Goal: Navigation & Orientation: Find specific page/section

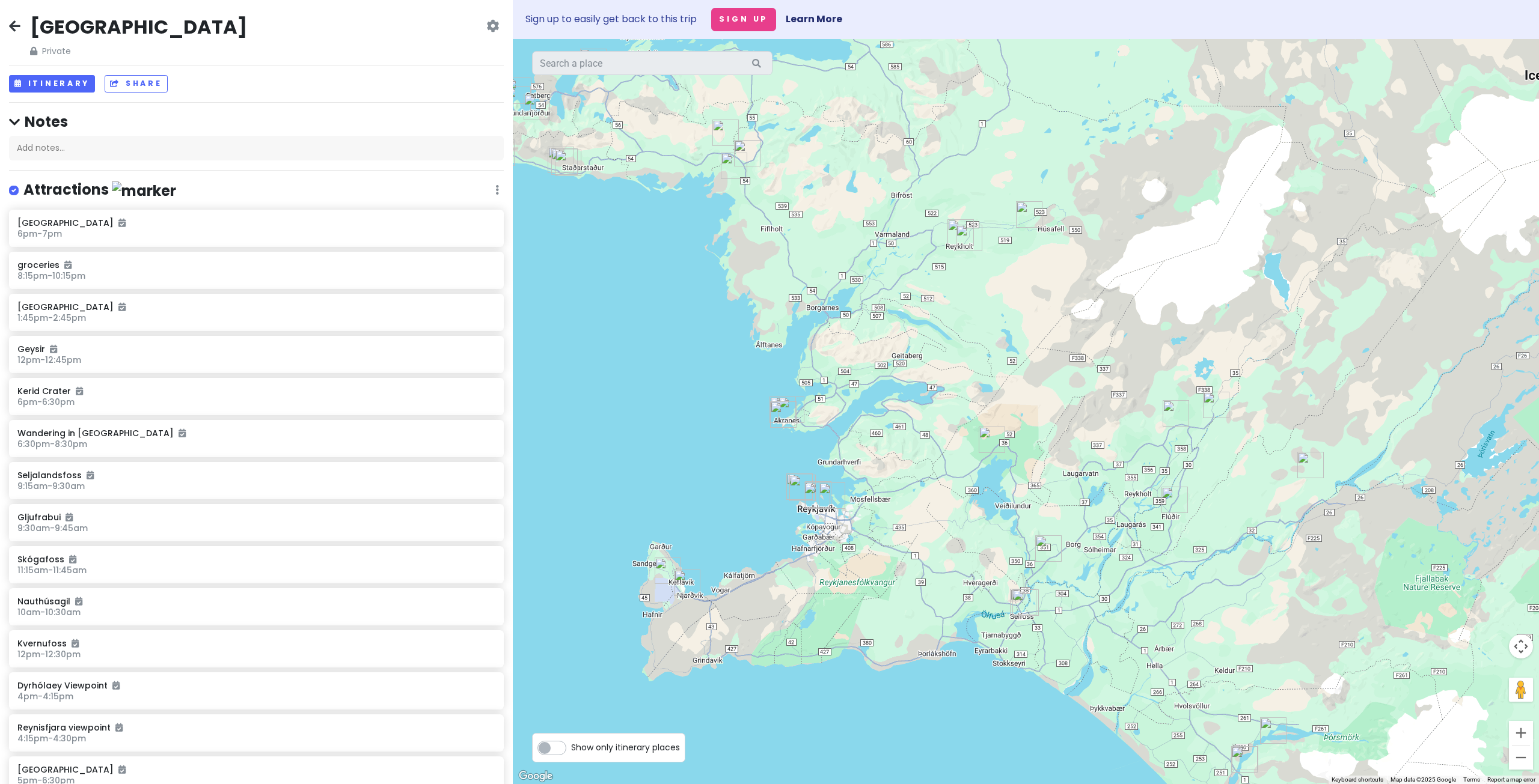
click at [792, 489] on img "Kvika Footbath" at bounding box center [802, 488] width 26 height 26
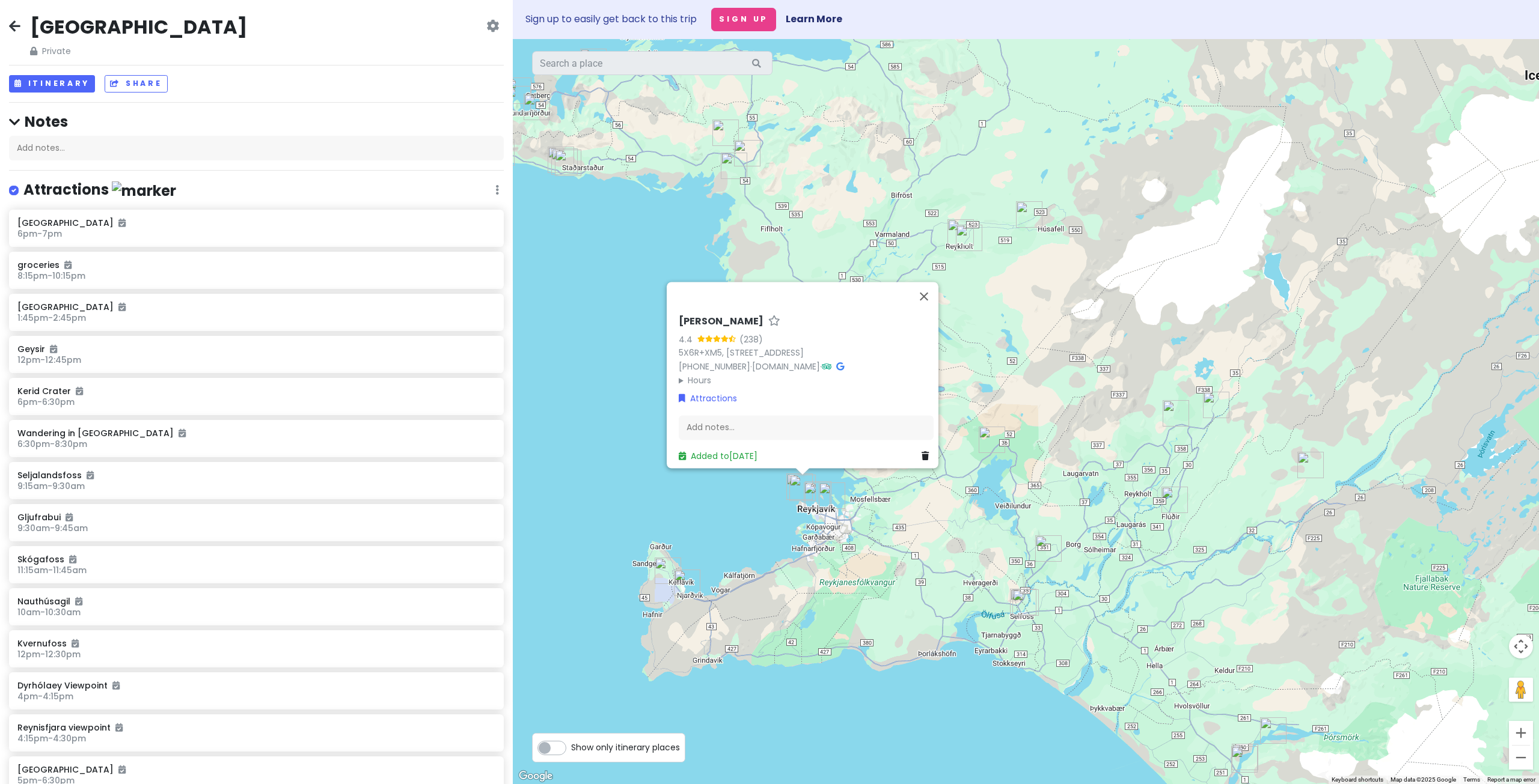
click at [788, 483] on img "Grótta Island Lighthouse" at bounding box center [799, 486] width 26 height 26
click at [794, 484] on img "Kvika Footbath" at bounding box center [802, 488] width 26 height 26
click at [1044, 547] on img "Kerid Crater" at bounding box center [1049, 548] width 26 height 26
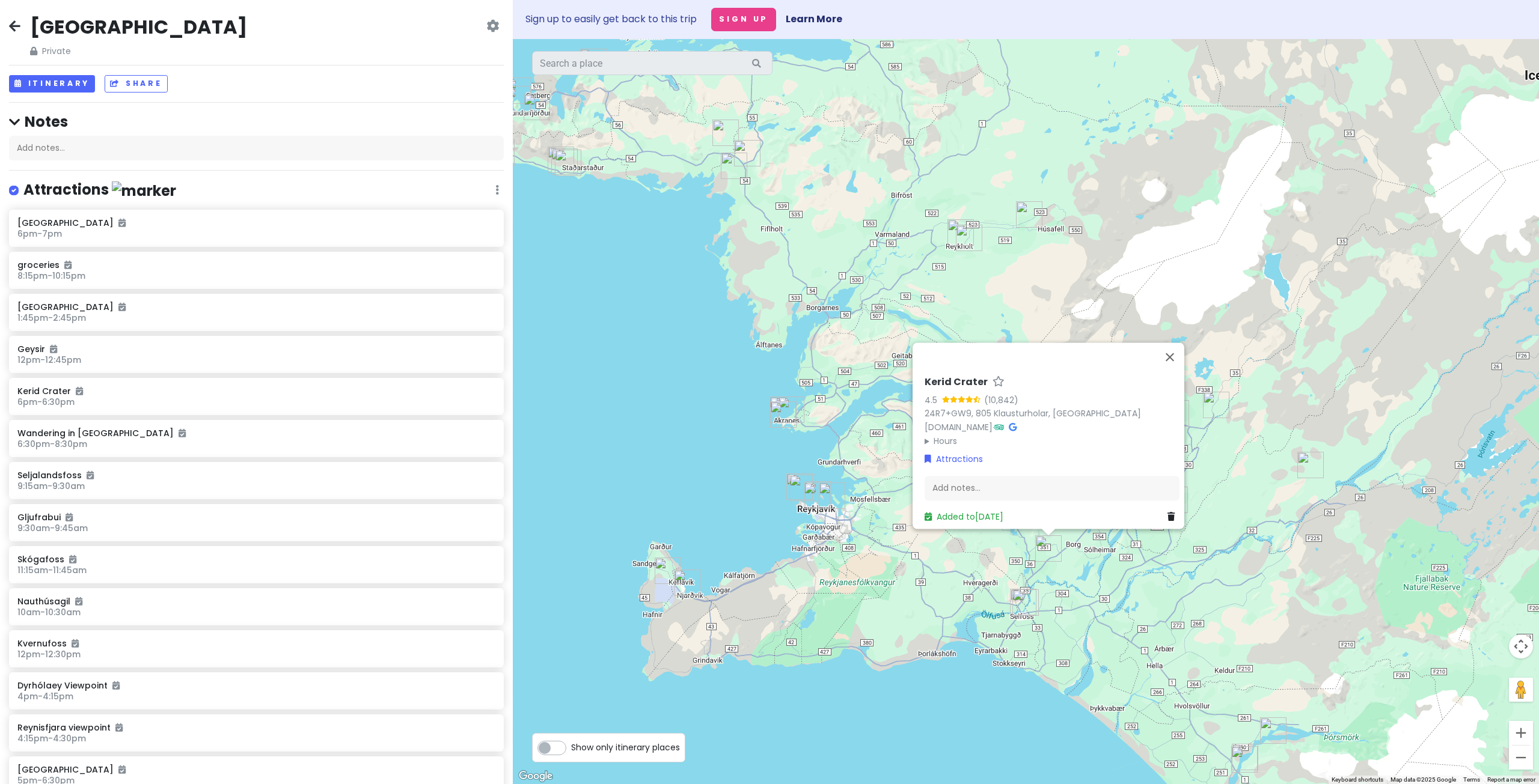
click at [1030, 601] on img "Gesthús Selfoss" at bounding box center [1025, 602] width 26 height 26
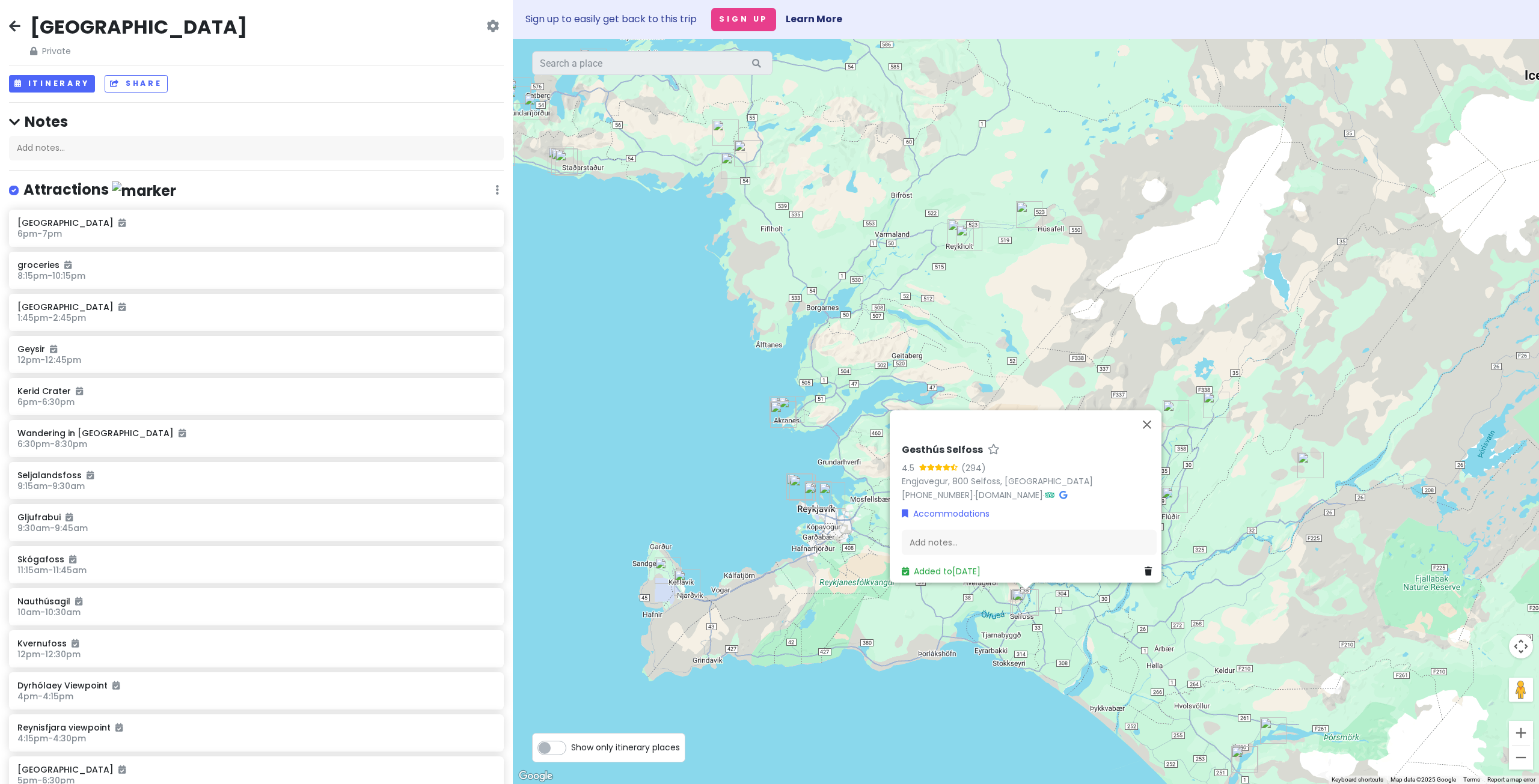
click at [663, 570] on img "Keflavík International Airport" at bounding box center [667, 570] width 26 height 26
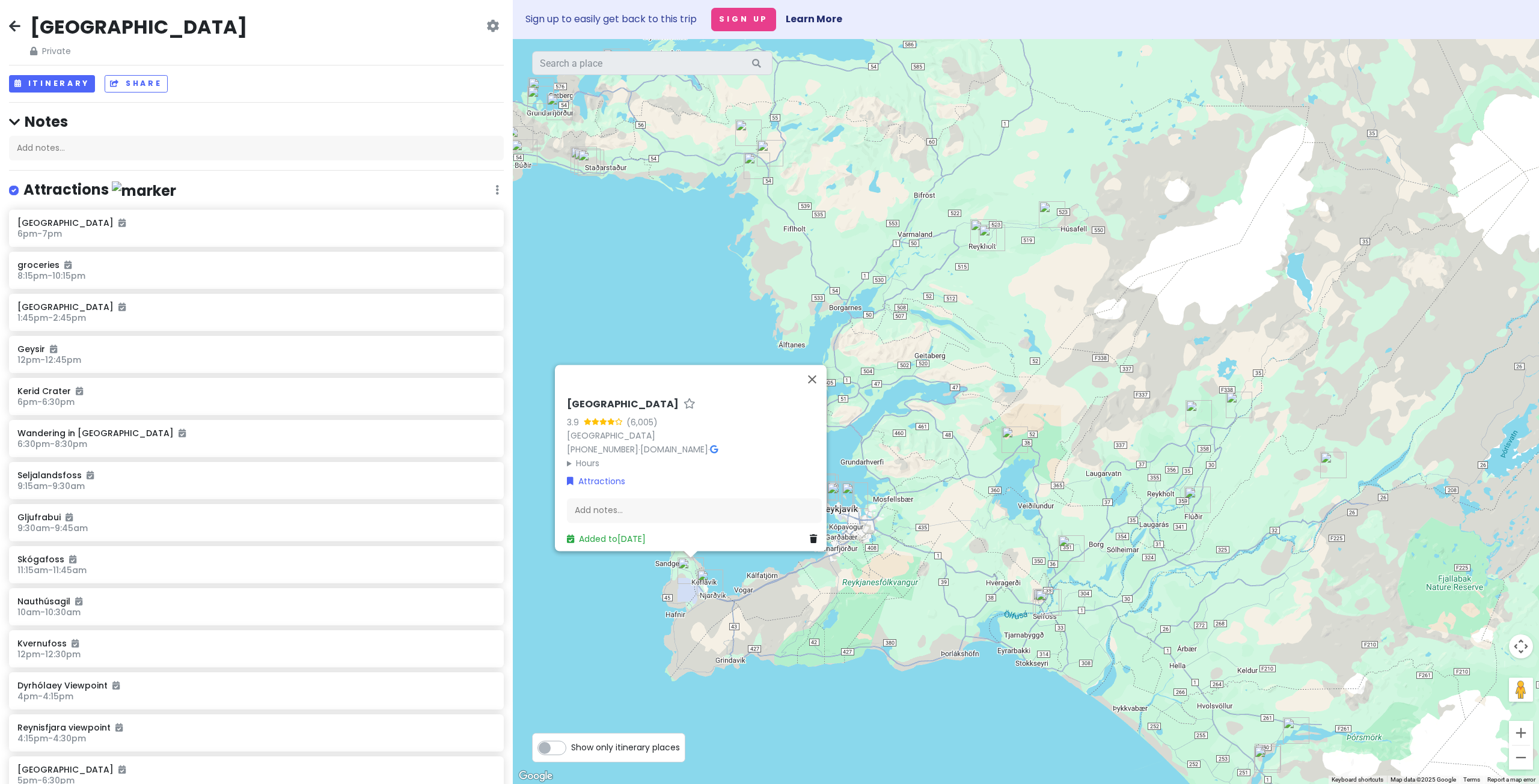
drag, startPoint x: 1230, startPoint y: 680, endPoint x: 1154, endPoint y: 631, distance: 90.4
click at [1154, 631] on div "[GEOGRAPHIC_DATA] 3.9 (6,005) [GEOGRAPHIC_DATA] [PHONE_NUMBER] · [DOMAIN_NAME] …" at bounding box center [1025, 412] width 1026 height 745
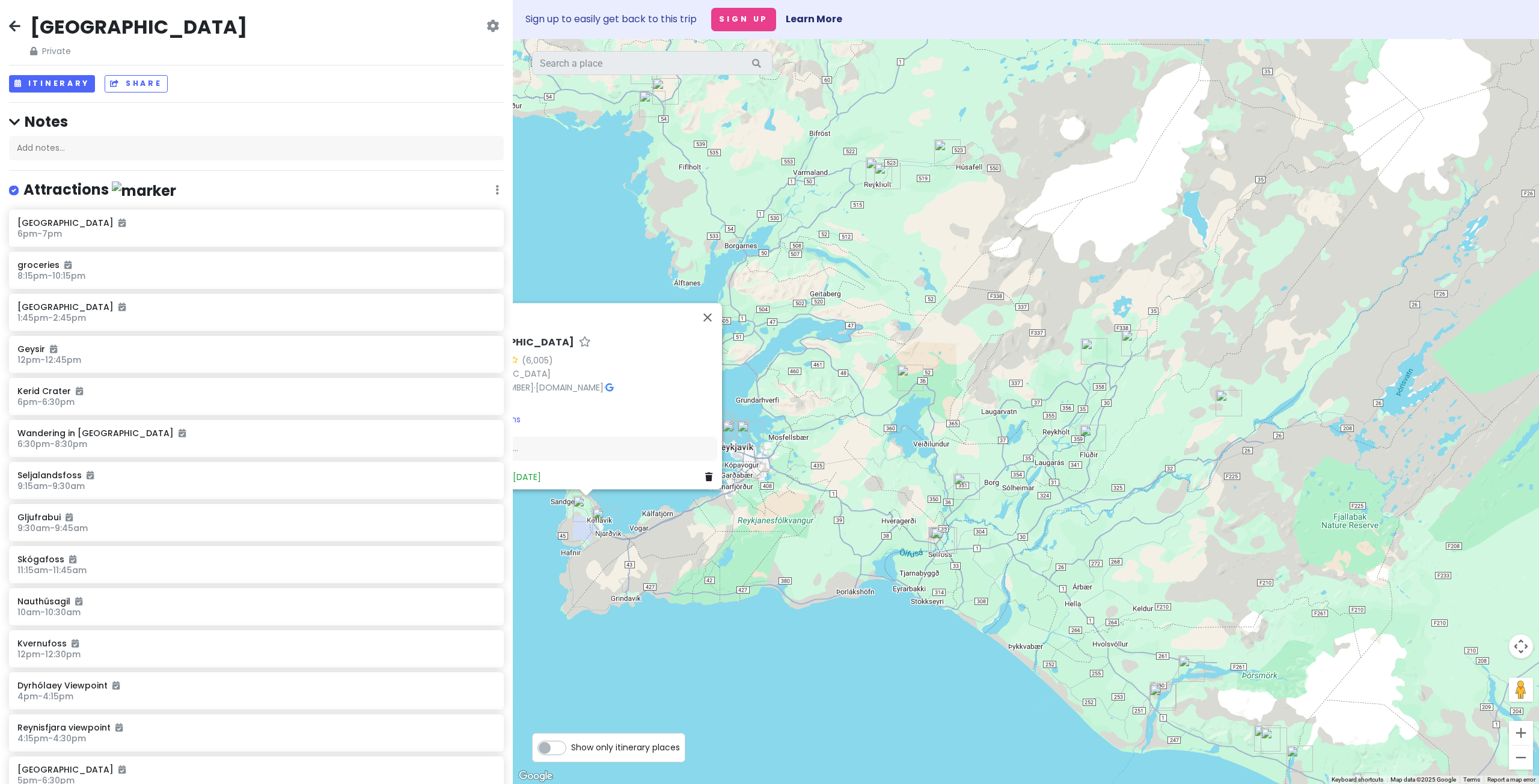
click at [1194, 673] on img "Nauthúsagil" at bounding box center [1191, 669] width 26 height 26
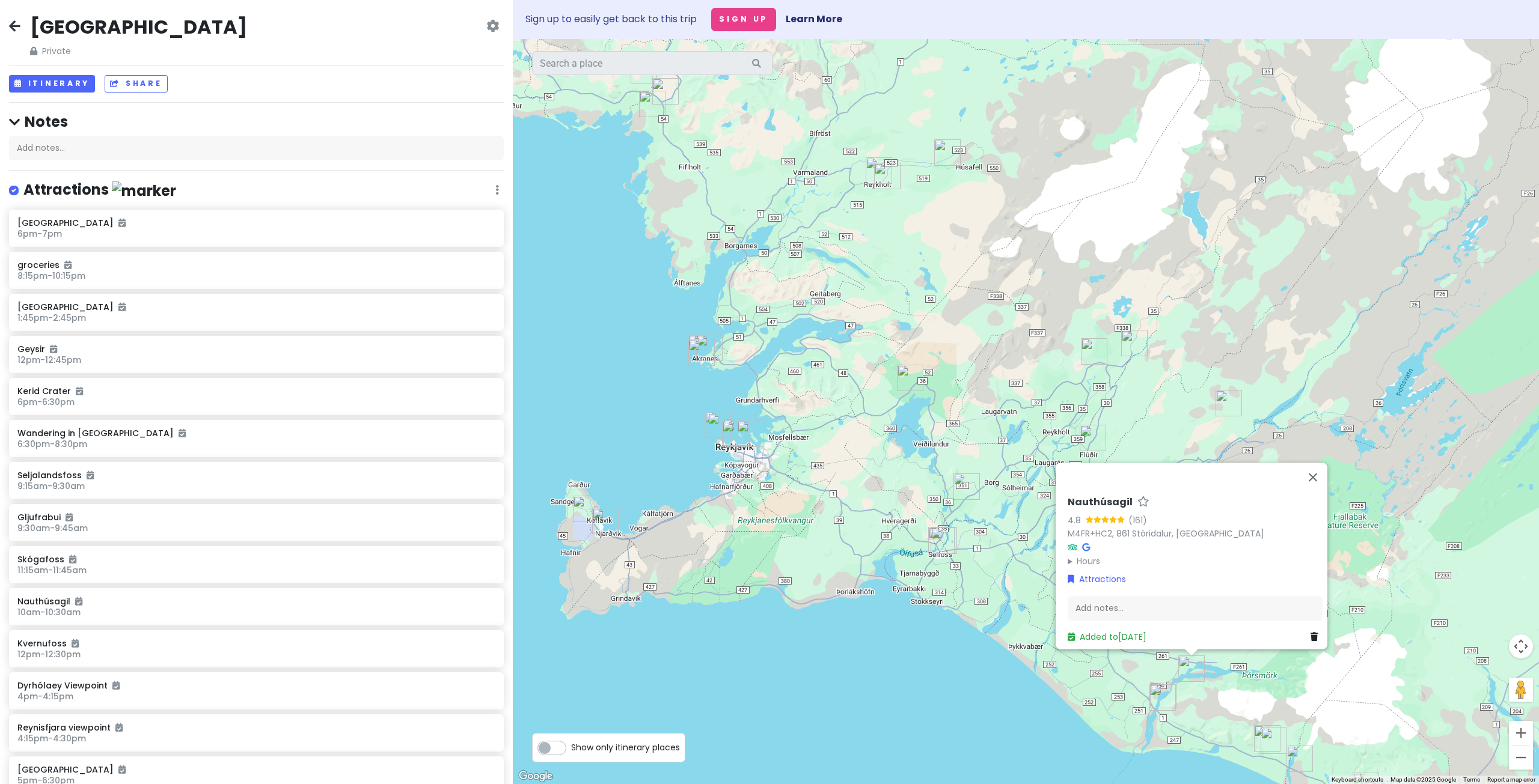
click at [1157, 696] on img "Seljalandsfoss" at bounding box center [1162, 697] width 26 height 26
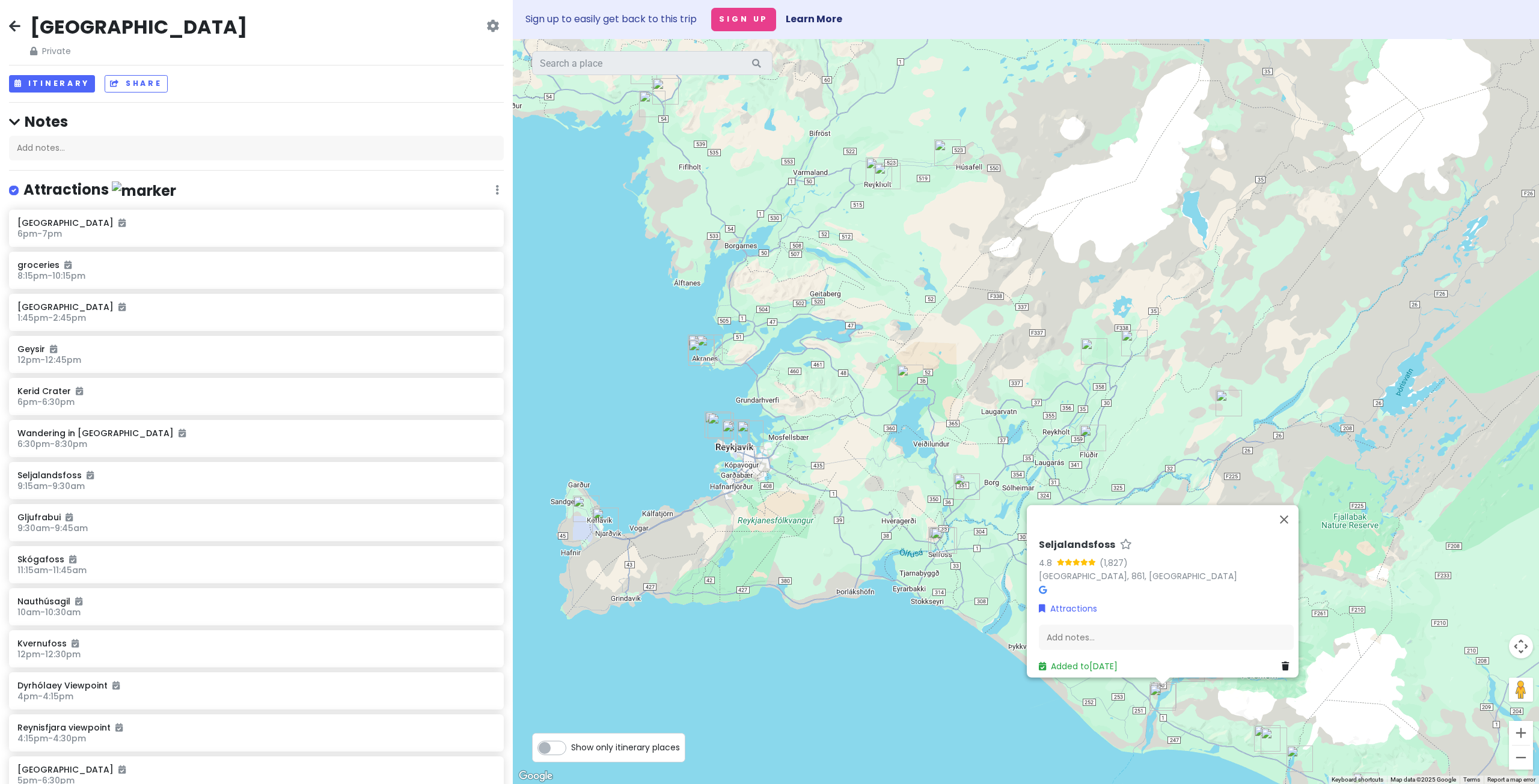
click at [1165, 689] on img "Seljalandsfoss" at bounding box center [1162, 697] width 26 height 26
drag, startPoint x: 711, startPoint y: 330, endPoint x: 699, endPoint y: 315, distance: 19.2
click at [711, 327] on div "To navigate, press the arrow keys. [GEOGRAPHIC_DATA] 4.8 (1,827) [GEOGRAPHIC_DA…" at bounding box center [1025, 412] width 1026 height 745
